Goal: Check status: Check status

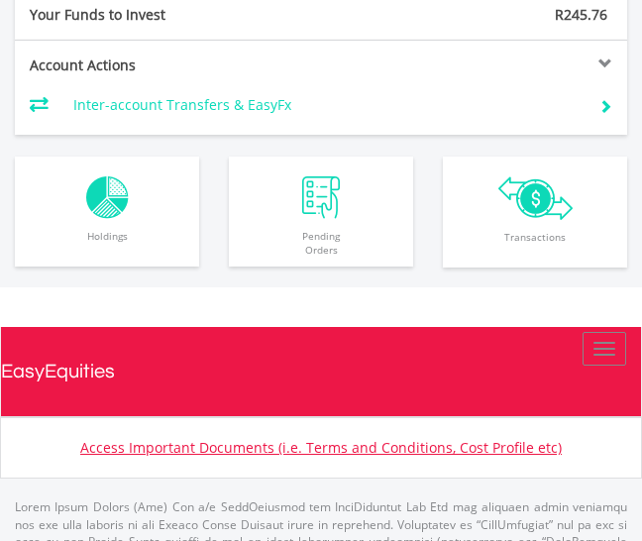
scroll to position [1613, 0]
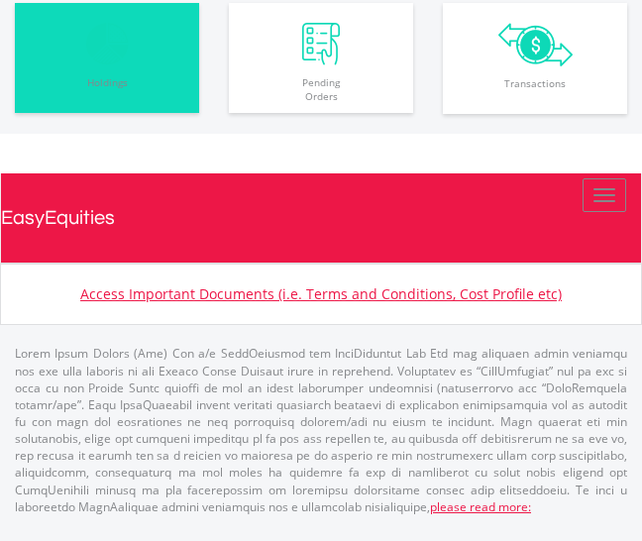
click at [161, 70] on span "Holdings" at bounding box center [107, 89] width 174 height 49
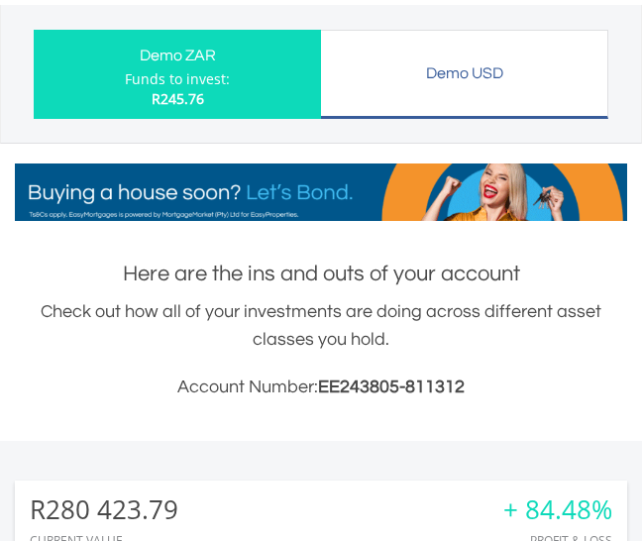
scroll to position [0, 0]
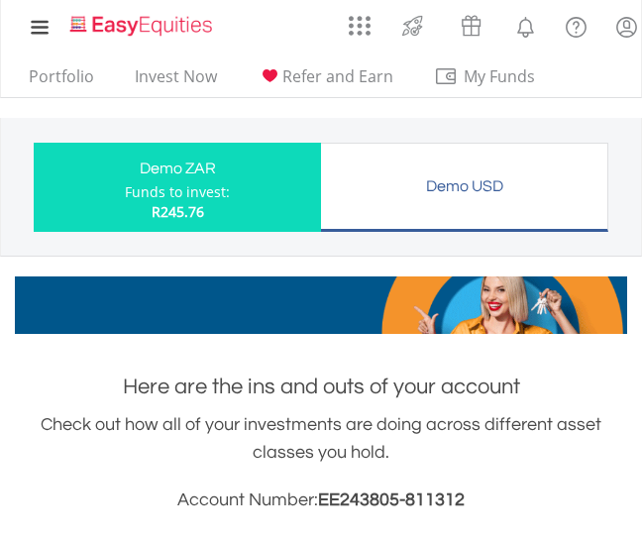
click at [462, 177] on div "Demo USD" at bounding box center [464, 186] width 263 height 28
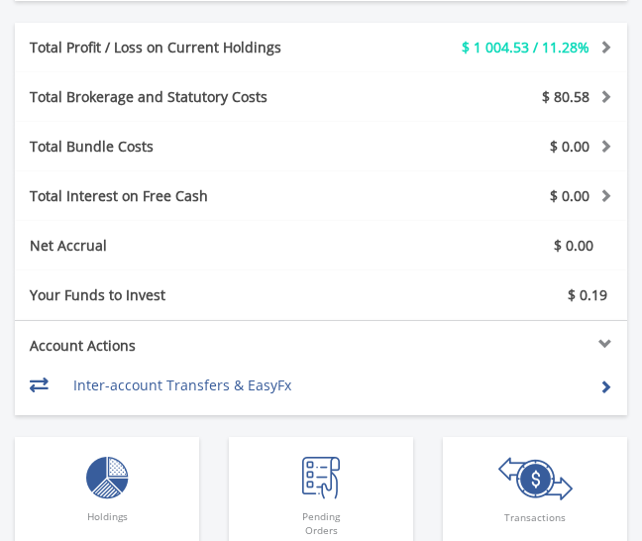
scroll to position [1288, 0]
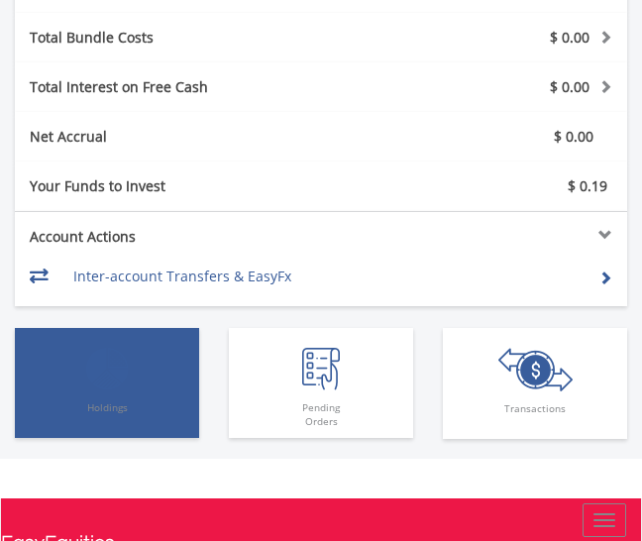
drag, startPoint x: 97, startPoint y: 364, endPoint x: 97, endPoint y: 351, distance: 12.9
click at [97, 364] on img "button" at bounding box center [107, 369] width 43 height 43
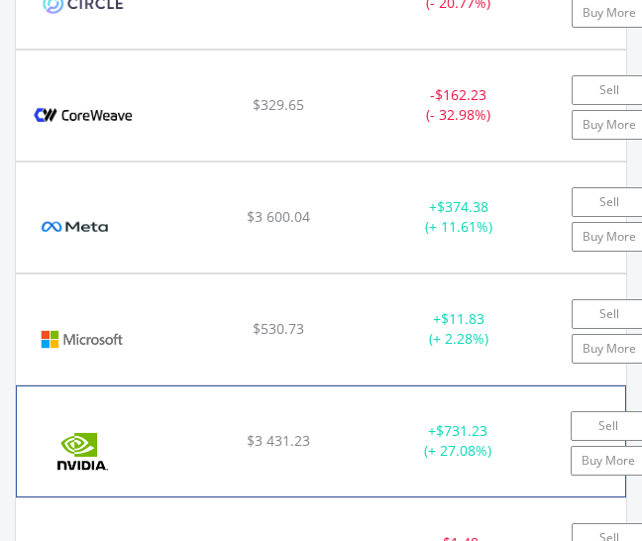
scroll to position [2082, 0]
